Goal: Transaction & Acquisition: Purchase product/service

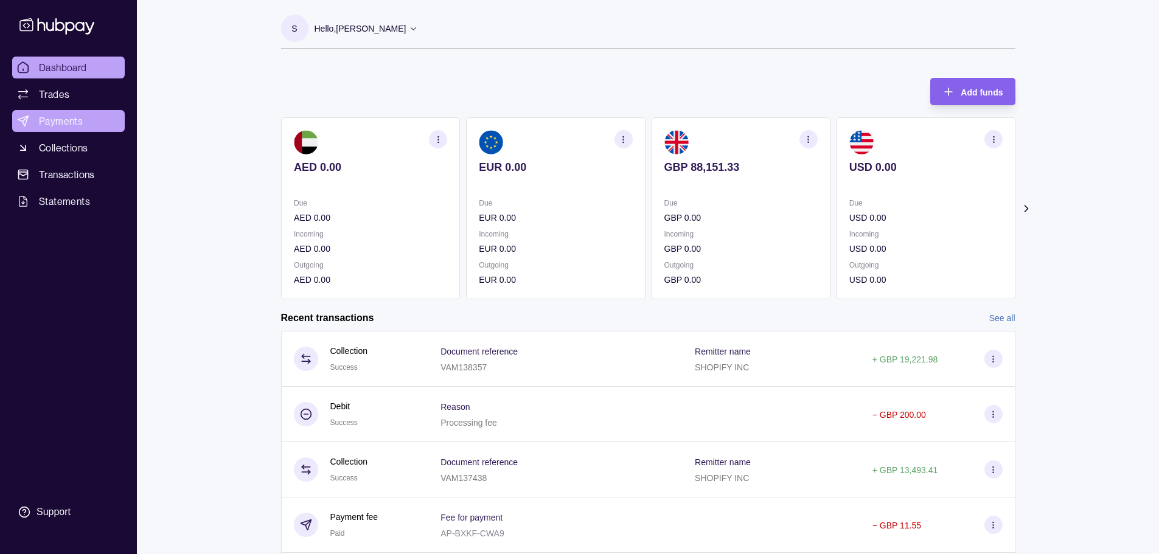
click at [76, 123] on span "Payments" at bounding box center [61, 121] width 44 height 15
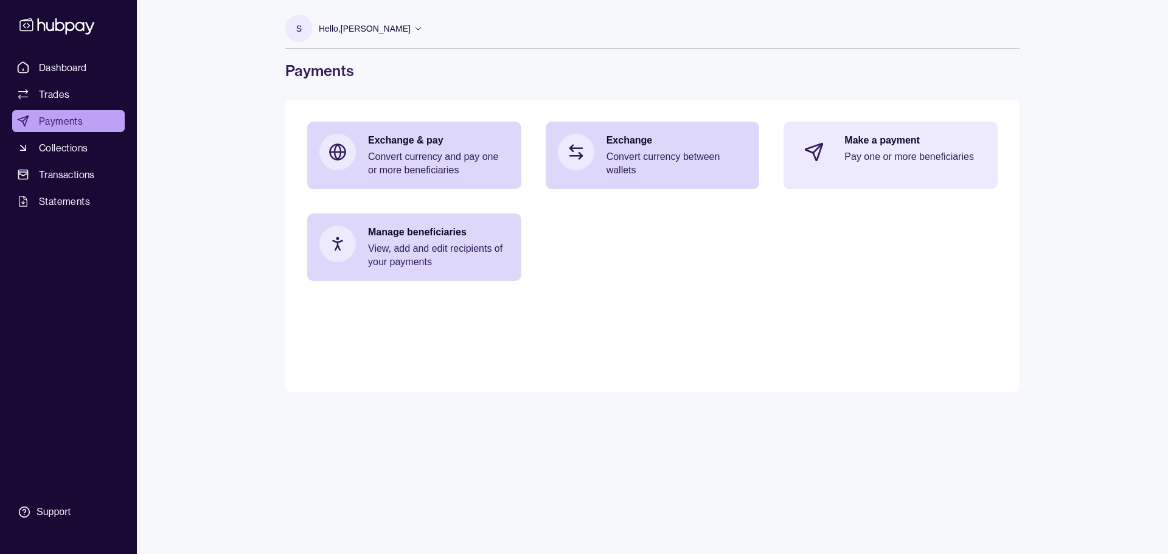
click at [582, 147] on div "Make a payment Pay one or more beneficiaries" at bounding box center [891, 152] width 214 height 61
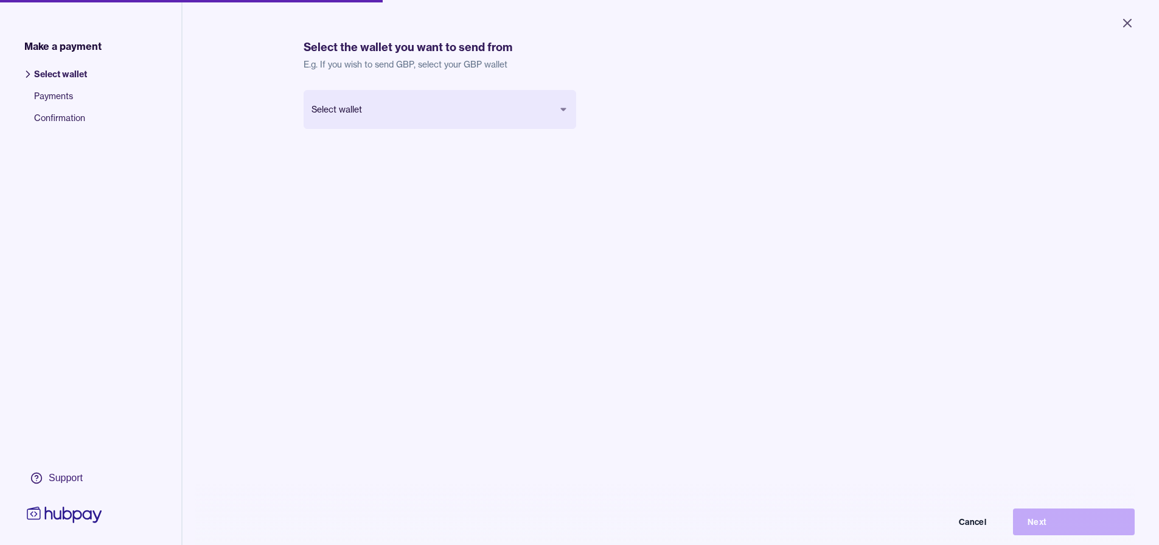
click at [467, 100] on body "Close Make a payment Select wallet Payments Confirmation Support Select the wal…" at bounding box center [579, 272] width 1159 height 545
click at [582, 529] on button "Next" at bounding box center [1074, 522] width 122 height 27
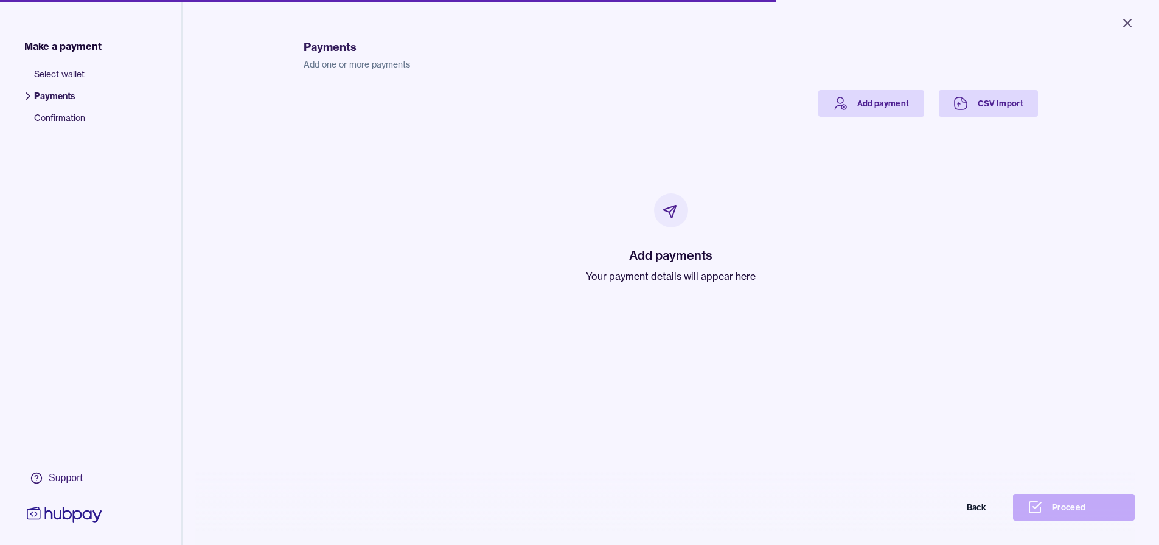
click at [582, 88] on div "Payments Add one or more payments Add payment CSV Import Add payments Your paym…" at bounding box center [671, 294] width 734 height 545
click at [582, 98] on link "Add payment" at bounding box center [871, 103] width 106 height 27
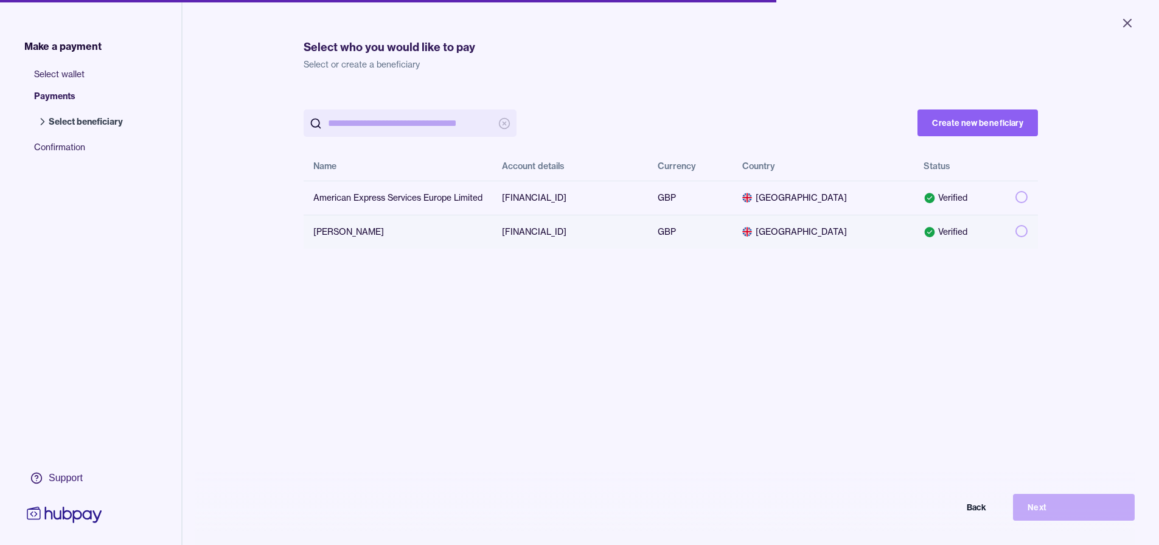
click at [582, 234] on button "button" at bounding box center [1022, 231] width 12 height 12
click at [582, 520] on button "Next" at bounding box center [1074, 507] width 122 height 27
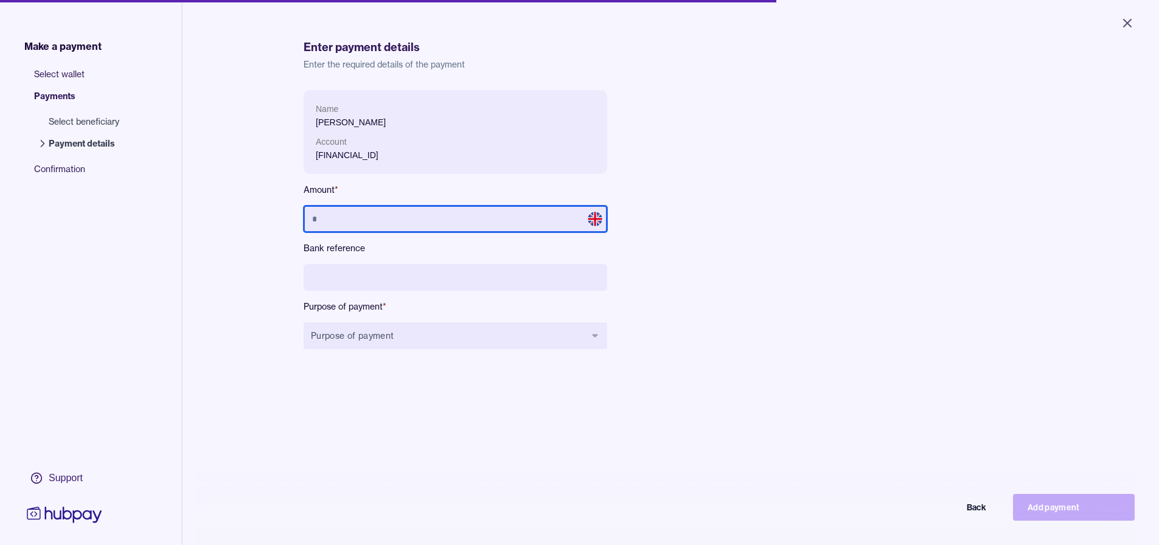
click at [423, 221] on input "text" at bounding box center [456, 219] width 304 height 27
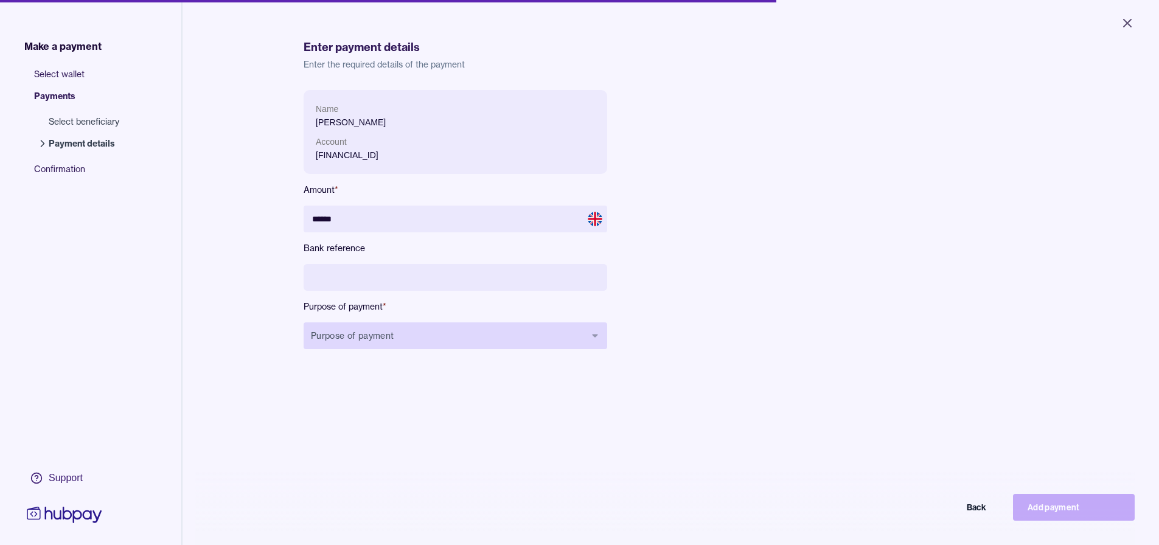
click at [450, 327] on button "Purpose of payment" at bounding box center [456, 335] width 304 height 27
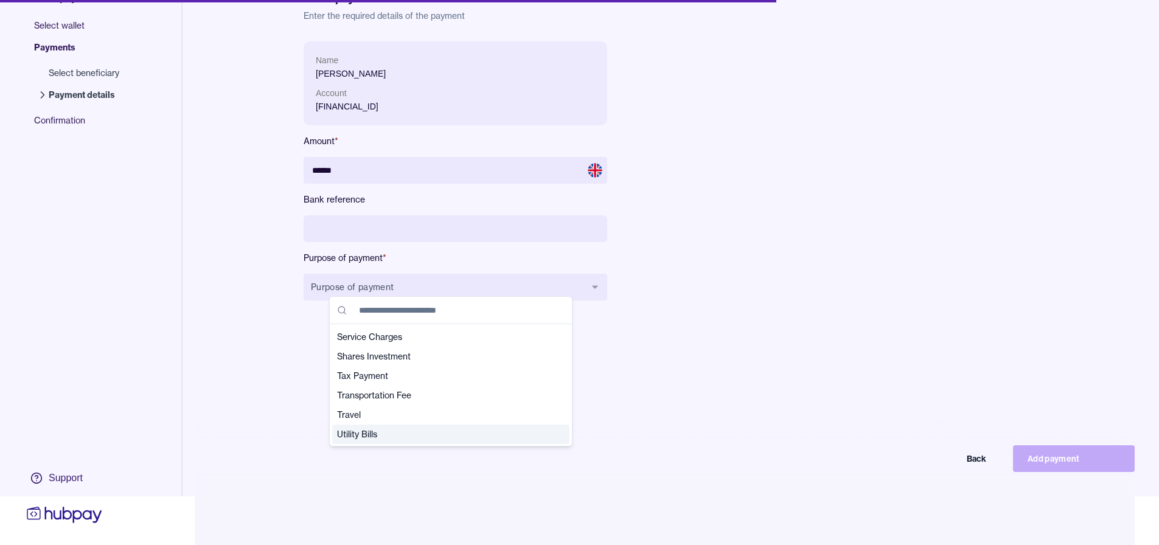
scroll to position [428, 0]
click at [428, 441] on div "Utility Bills" at bounding box center [450, 433] width 237 height 19
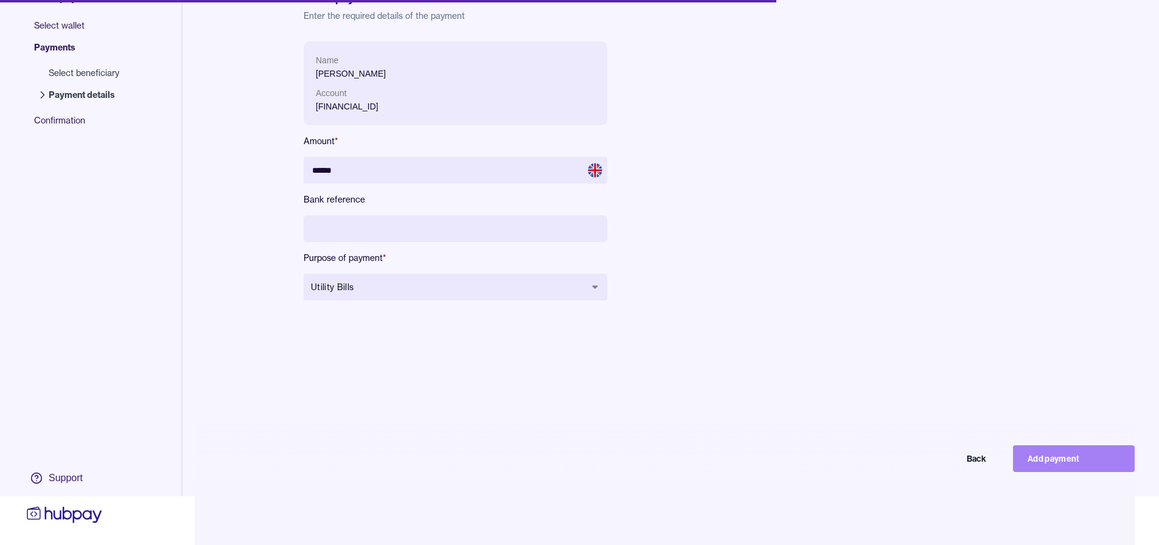
click at [582, 456] on button "Add payment" at bounding box center [1074, 458] width 122 height 27
type input "*****"
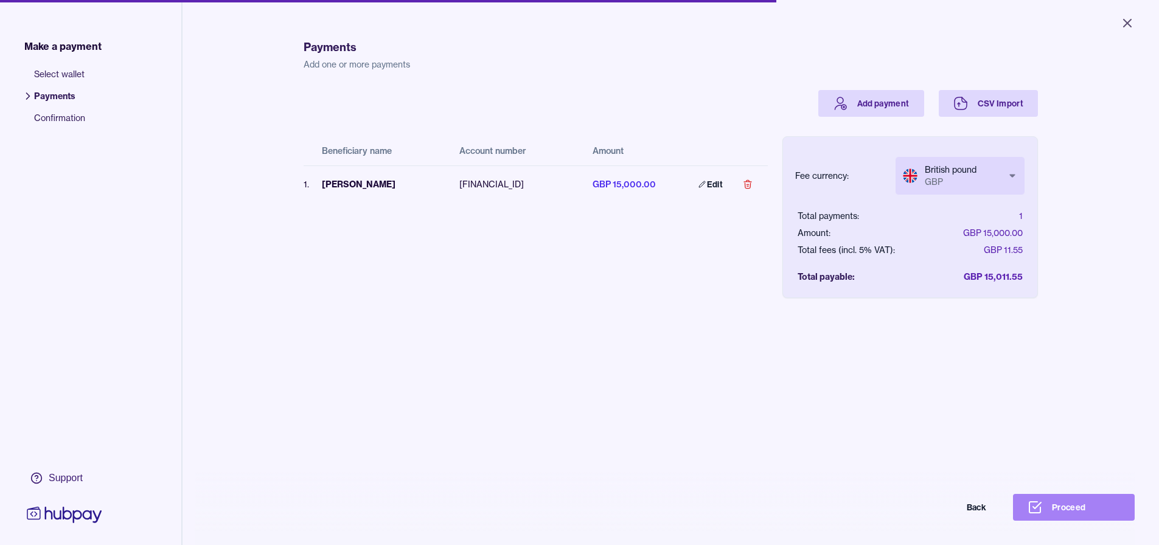
click at [582, 521] on button "Proceed" at bounding box center [1074, 507] width 122 height 27
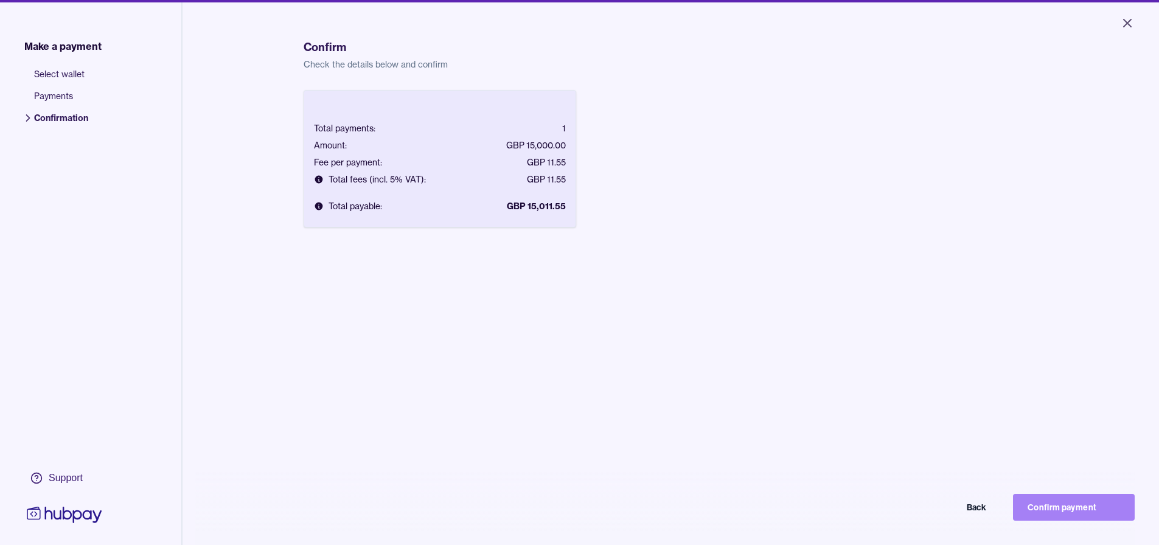
click at [582, 521] on button "Confirm payment" at bounding box center [1074, 507] width 122 height 27
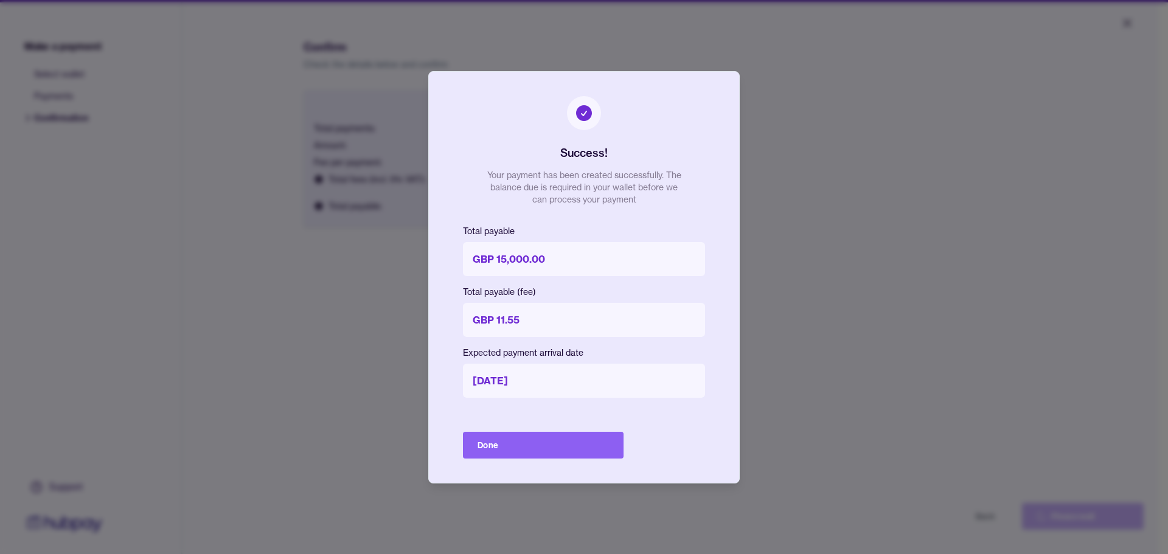
click at [523, 431] on div "Success! Your payment has been created successfully. The balance due is require…" at bounding box center [584, 277] width 312 height 413
click at [532, 450] on button "Done" at bounding box center [543, 445] width 161 height 27
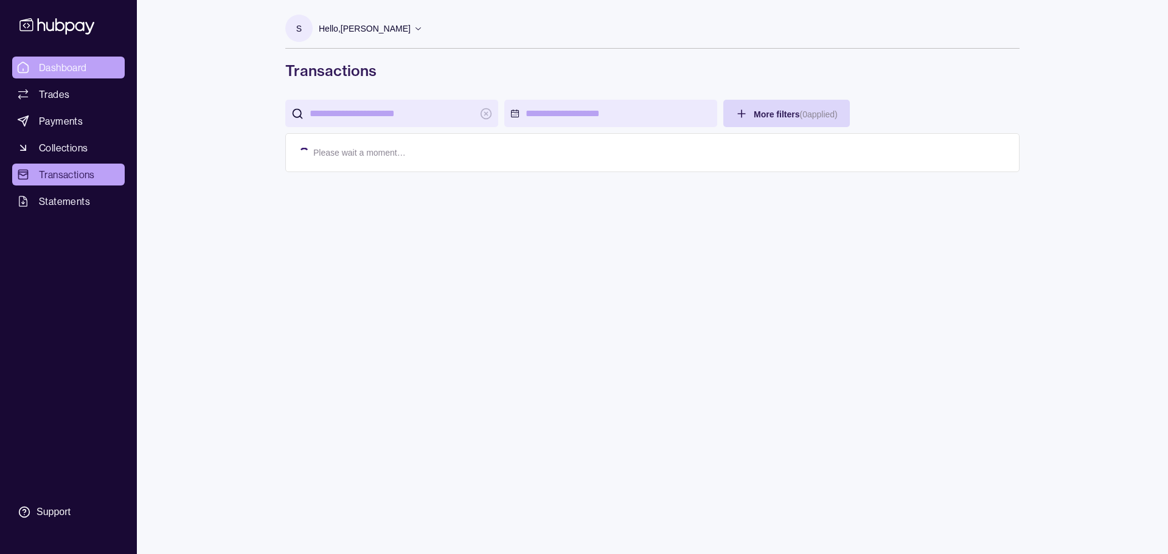
drag, startPoint x: 57, startPoint y: 82, endPoint x: 57, endPoint y: 72, distance: 10.3
click at [57, 82] on ul "Dashboard Trades Payments Collections Transactions Statements" at bounding box center [68, 135] width 113 height 156
click at [57, 72] on span "Dashboard" at bounding box center [63, 67] width 48 height 15
